Goal: Obtain resource: Obtain resource

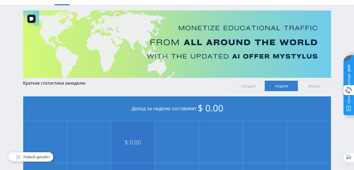
scroll to position [52, 0]
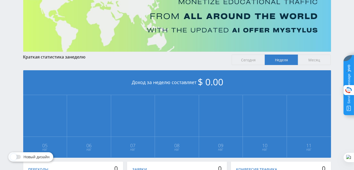
click at [16, 157] on span at bounding box center [13, 157] width 6 height 6
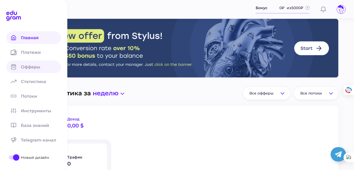
click at [30, 67] on span "Офферы" at bounding box center [34, 66] width 26 height 5
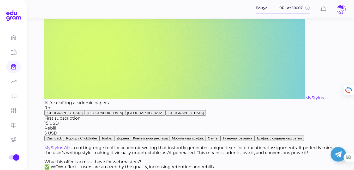
scroll to position [209, 0]
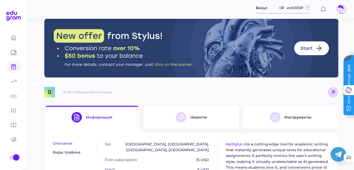
click at [202, 110] on button "Новости" at bounding box center [191, 117] width 95 height 23
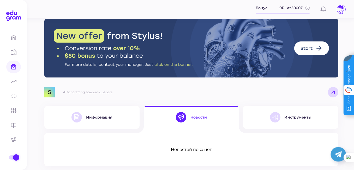
scroll to position [32, 0]
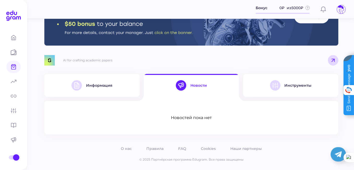
click at [67, 80] on button "Информация" at bounding box center [91, 85] width 95 height 23
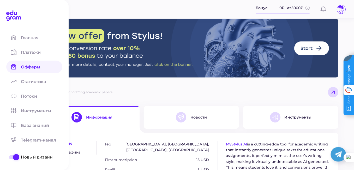
click at [28, 66] on span "Офферы" at bounding box center [34, 66] width 26 height 5
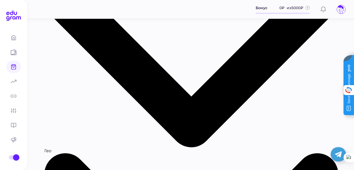
scroll to position [183, 0]
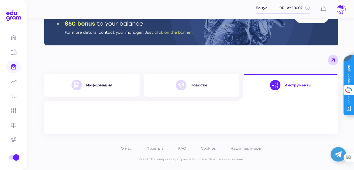
scroll to position [32, 0]
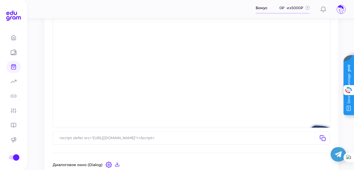
scroll to position [98, 0]
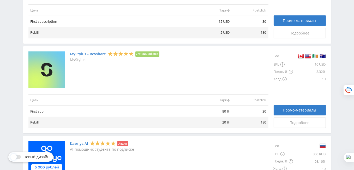
scroll to position [104, 0]
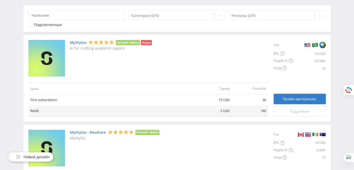
click at [301, 112] on span "Подробнее" at bounding box center [300, 111] width 20 height 4
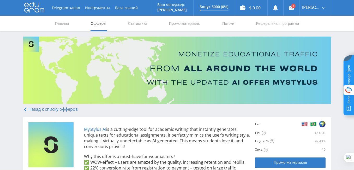
click at [24, 107] on icon at bounding box center [25, 109] width 4 height 4
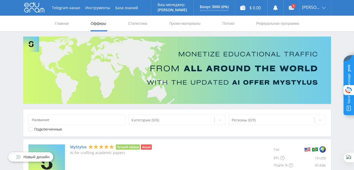
scroll to position [78, 0]
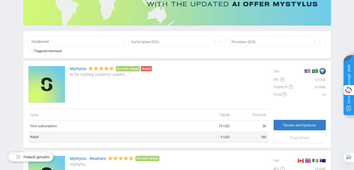
click at [288, 135] on div "Подробнее" at bounding box center [299, 137] width 39 height 4
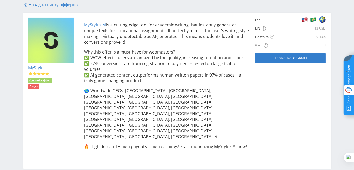
scroll to position [130, 0]
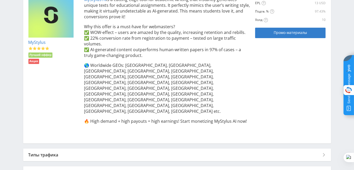
click at [68, 149] on div "Типы трафика" at bounding box center [177, 155] width 308 height 13
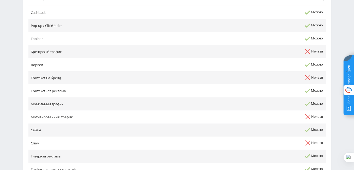
scroll to position [306, 0]
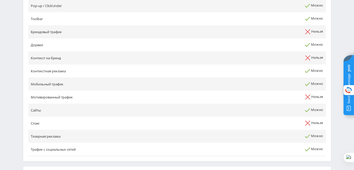
drag, startPoint x: 60, startPoint y: 128, endPoint x: 59, endPoint y: 133, distance: 5.3
click at [59, 167] on div "Условия" at bounding box center [177, 173] width 308 height 13
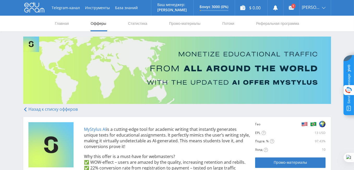
scroll to position [78, 0]
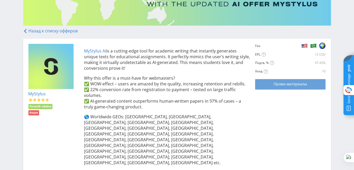
click at [277, 86] on span "Промо-материалы" at bounding box center [290, 84] width 33 height 4
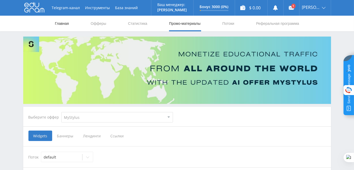
click at [60, 28] on link "Главная" at bounding box center [62, 24] width 15 height 16
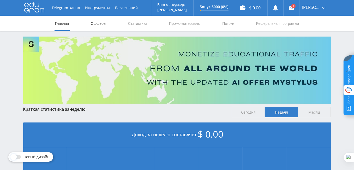
click at [105, 23] on link "Офферы" at bounding box center [98, 24] width 17 height 16
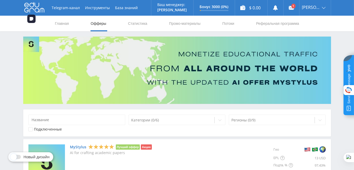
scroll to position [78, 0]
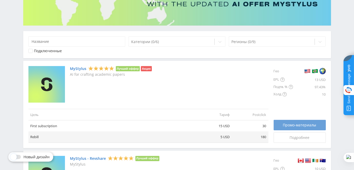
click at [285, 123] on span "Промо-материалы" at bounding box center [299, 125] width 33 height 4
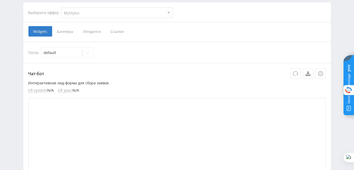
scroll to position [78, 0]
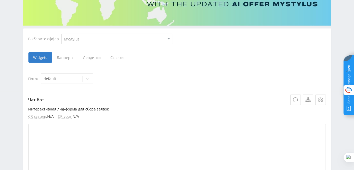
click at [114, 58] on span "Ссылки" at bounding box center [117, 57] width 23 height 10
click at [0, 0] on input "Ссылки" at bounding box center [0, 0] width 0 height 0
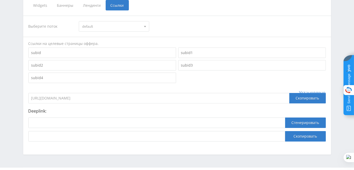
scroll to position [144, 0]
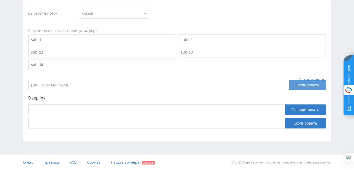
click at [309, 84] on div "Скопировать" at bounding box center [308, 85] width 37 height 10
